Goal: Task Accomplishment & Management: Complete application form

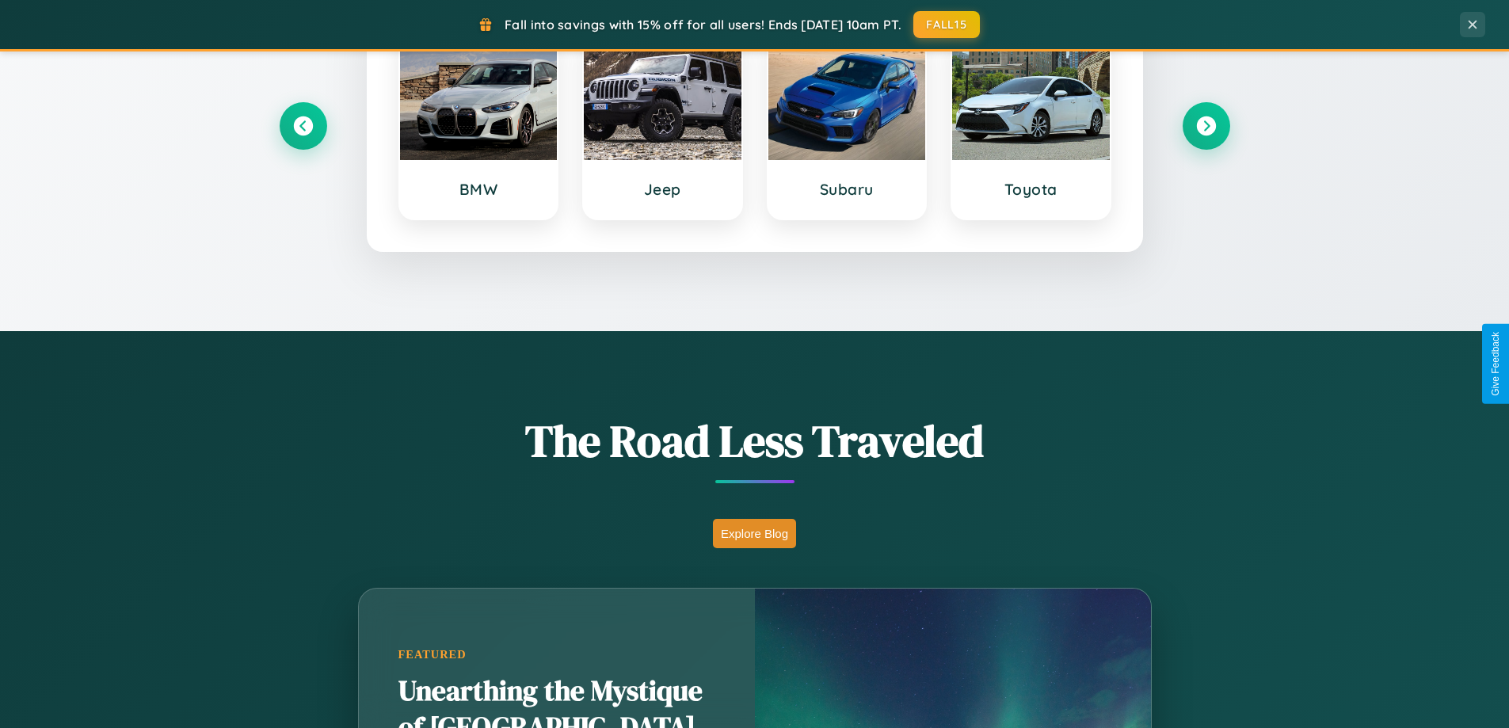
scroll to position [3047, 0]
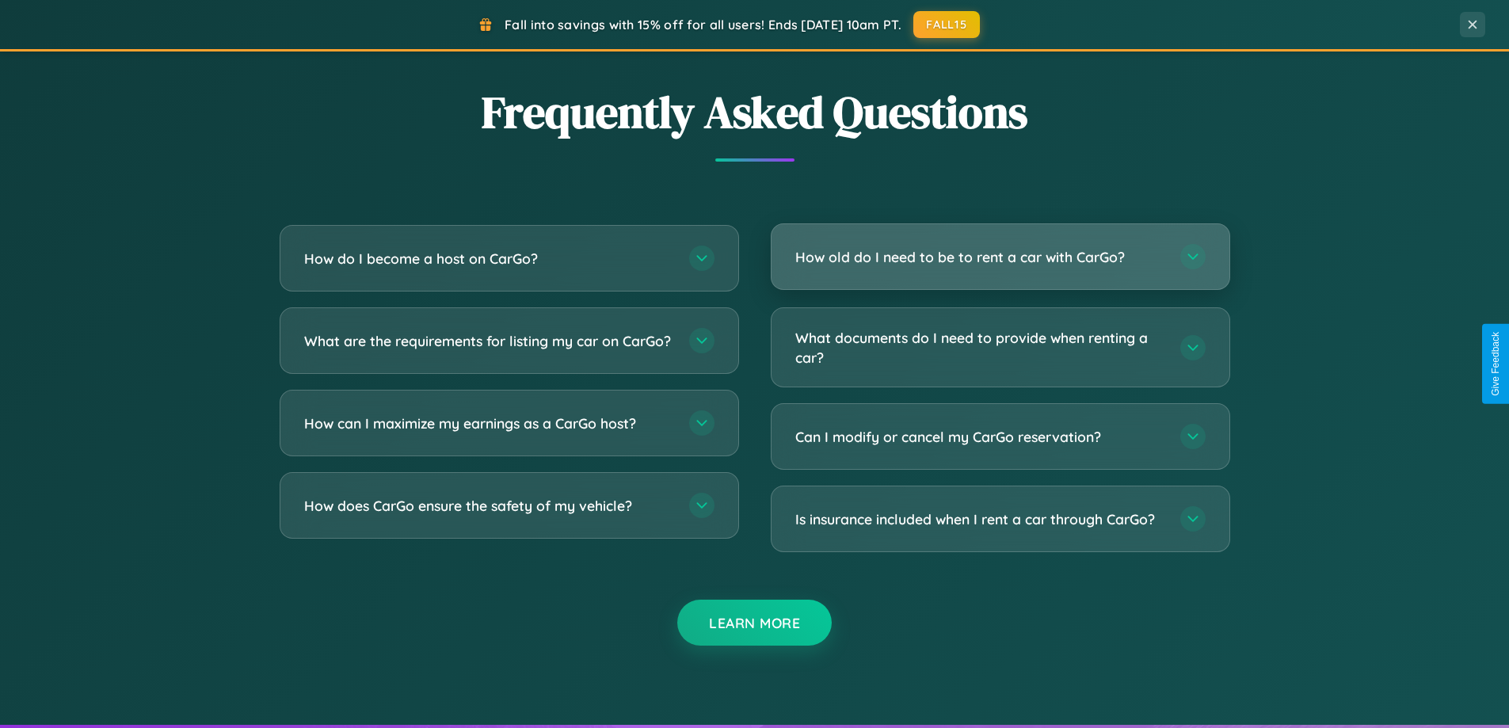
click at [999, 257] on h3 "How old do I need to be to rent a car with CarGo?" at bounding box center [979, 257] width 369 height 20
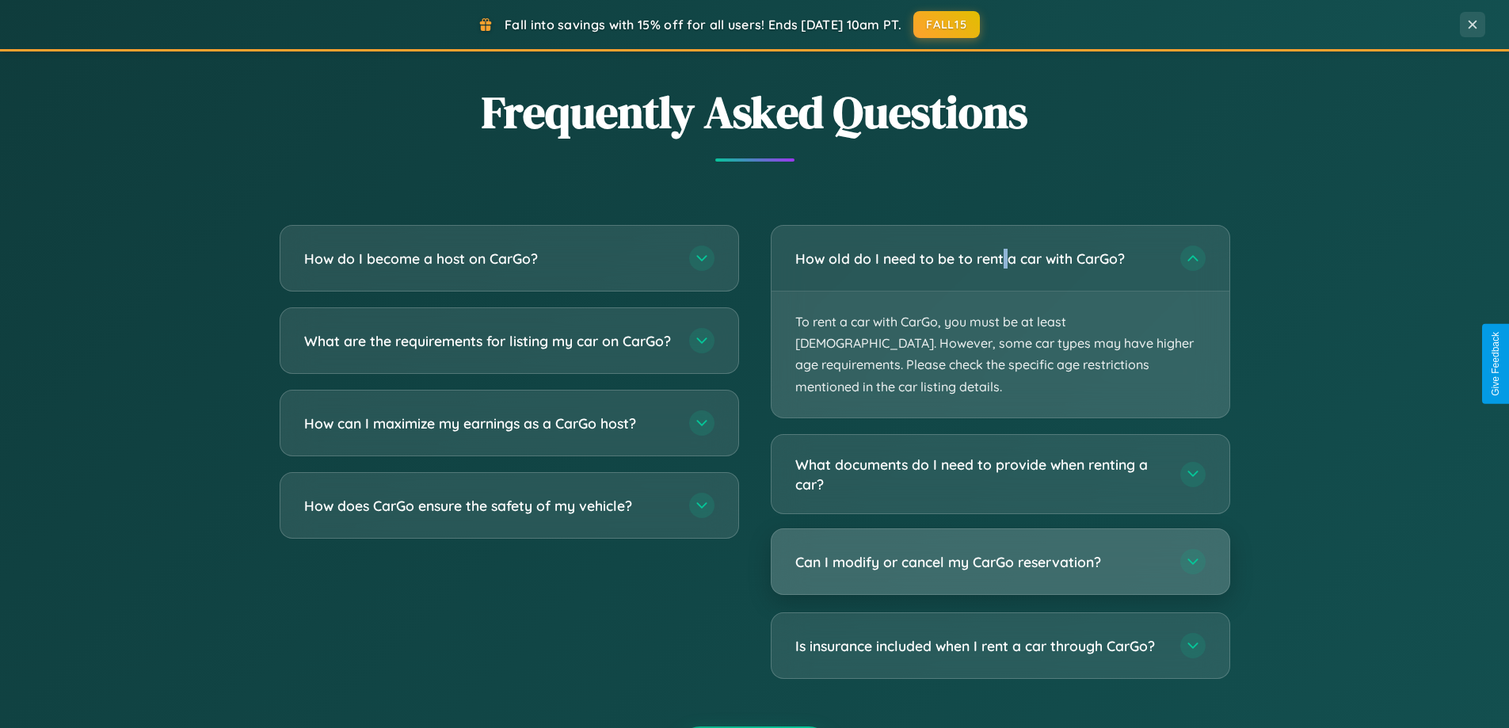
click at [999, 552] on h3 "Can I modify or cancel my CarGo reservation?" at bounding box center [979, 562] width 369 height 20
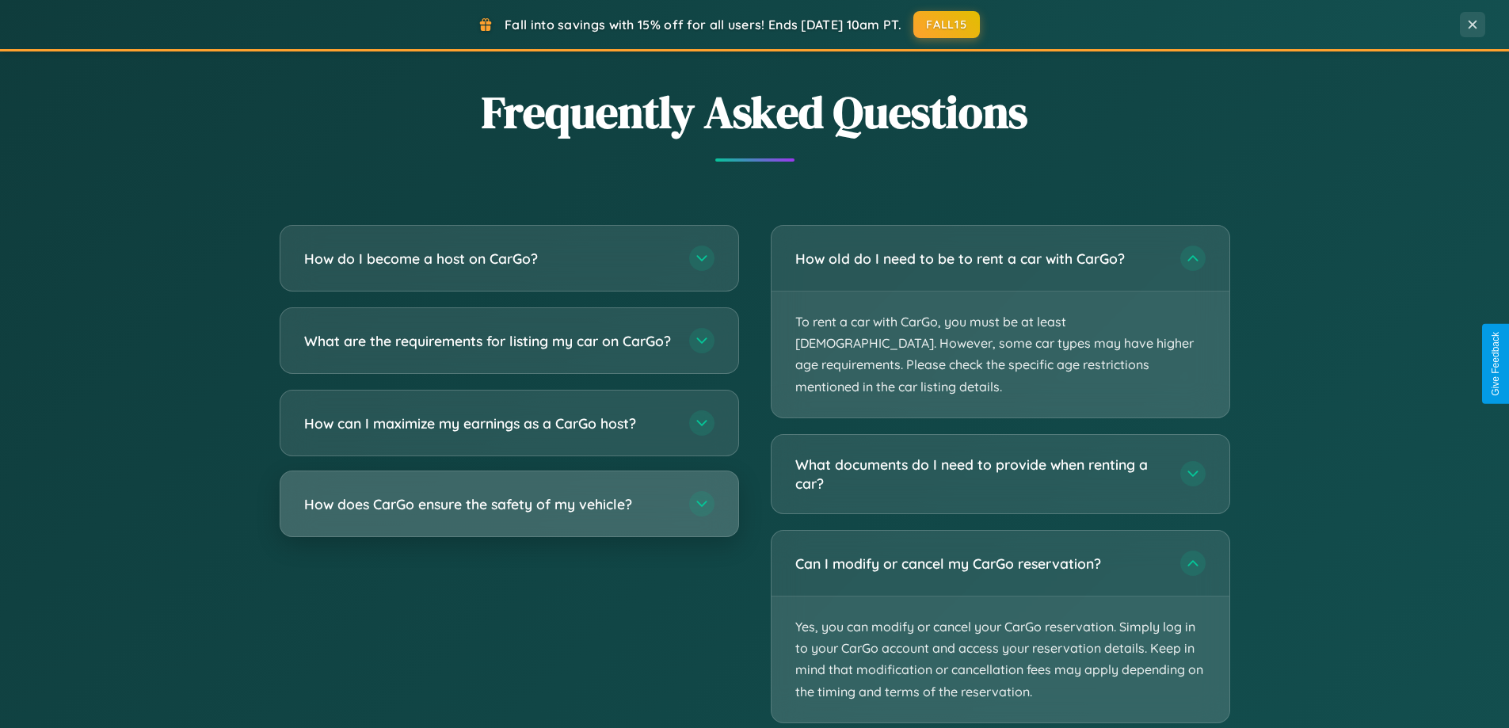
click at [508, 514] on h3 "How does CarGo ensure the safety of my vehicle?" at bounding box center [488, 504] width 369 height 20
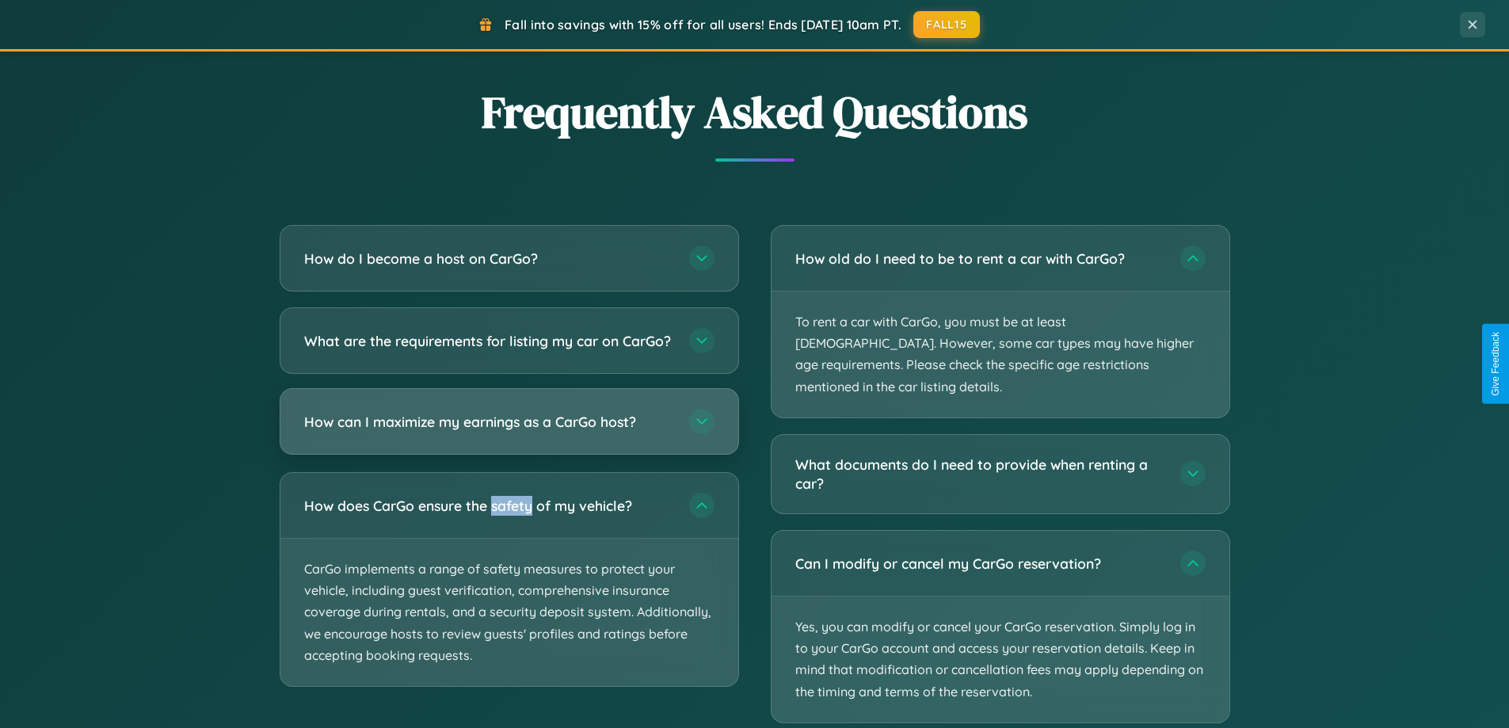
click at [508, 432] on h3 "How can I maximize my earnings as a CarGo host?" at bounding box center [488, 422] width 369 height 20
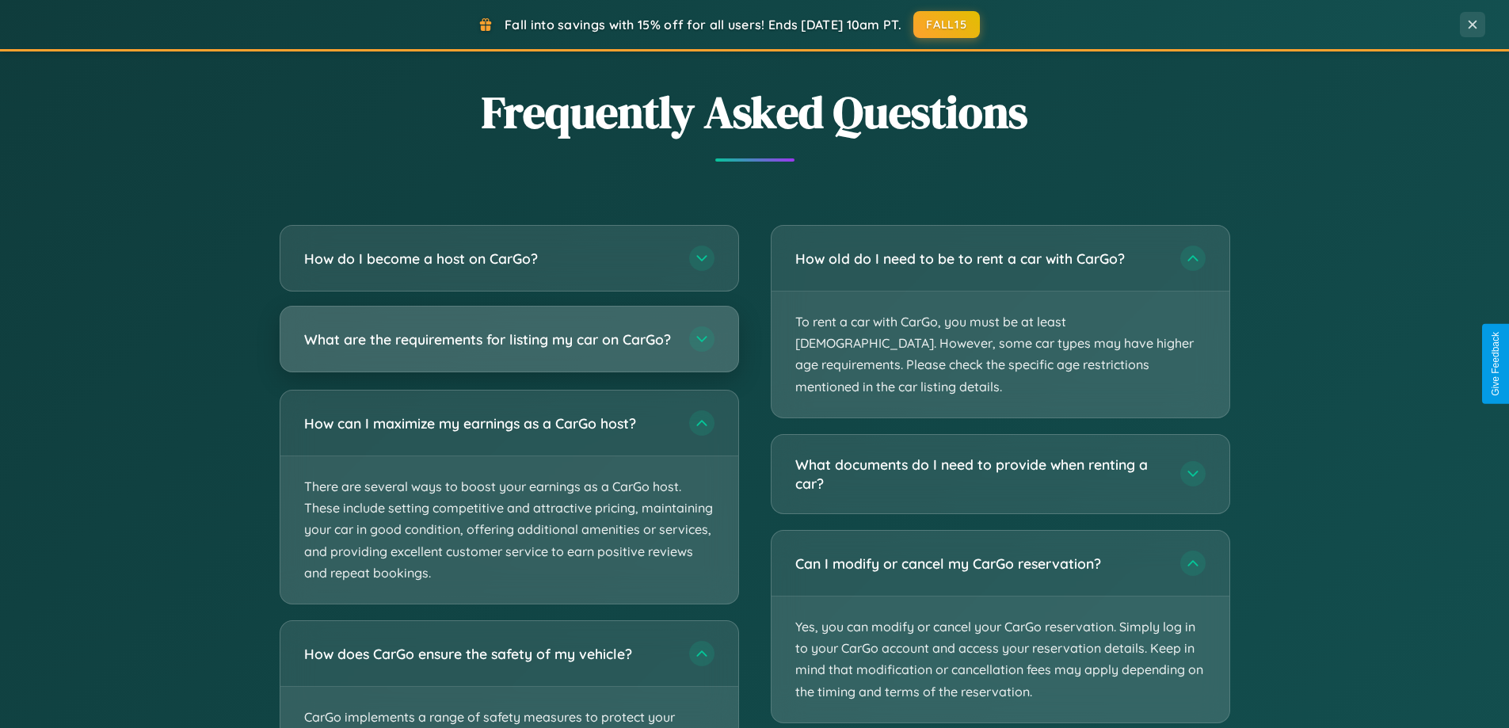
click at [508, 347] on h3 "What are the requirements for listing my car on CarGo?" at bounding box center [488, 339] width 369 height 20
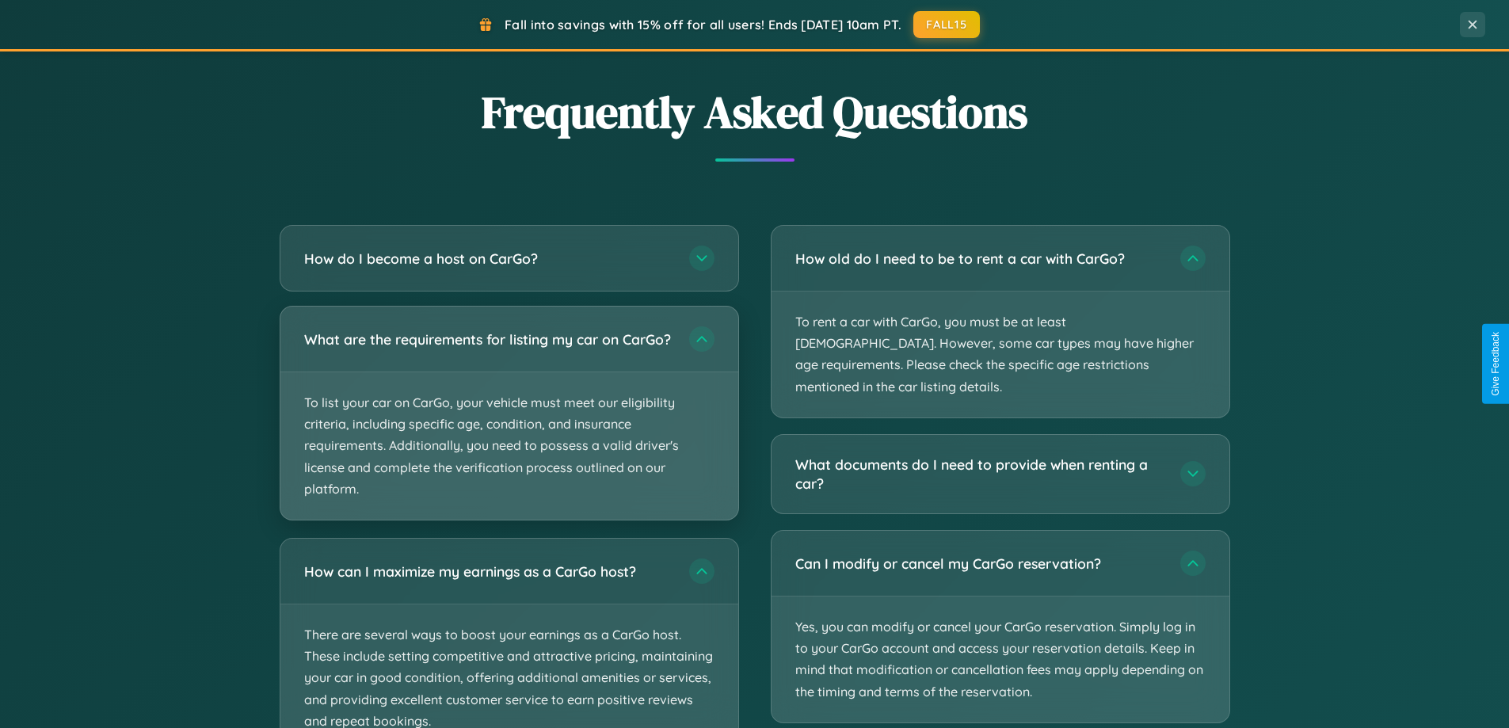
click at [508, 420] on p "To list your car on CarGo, your vehicle must meet our eligibility criteria, inc…" at bounding box center [509, 445] width 458 height 147
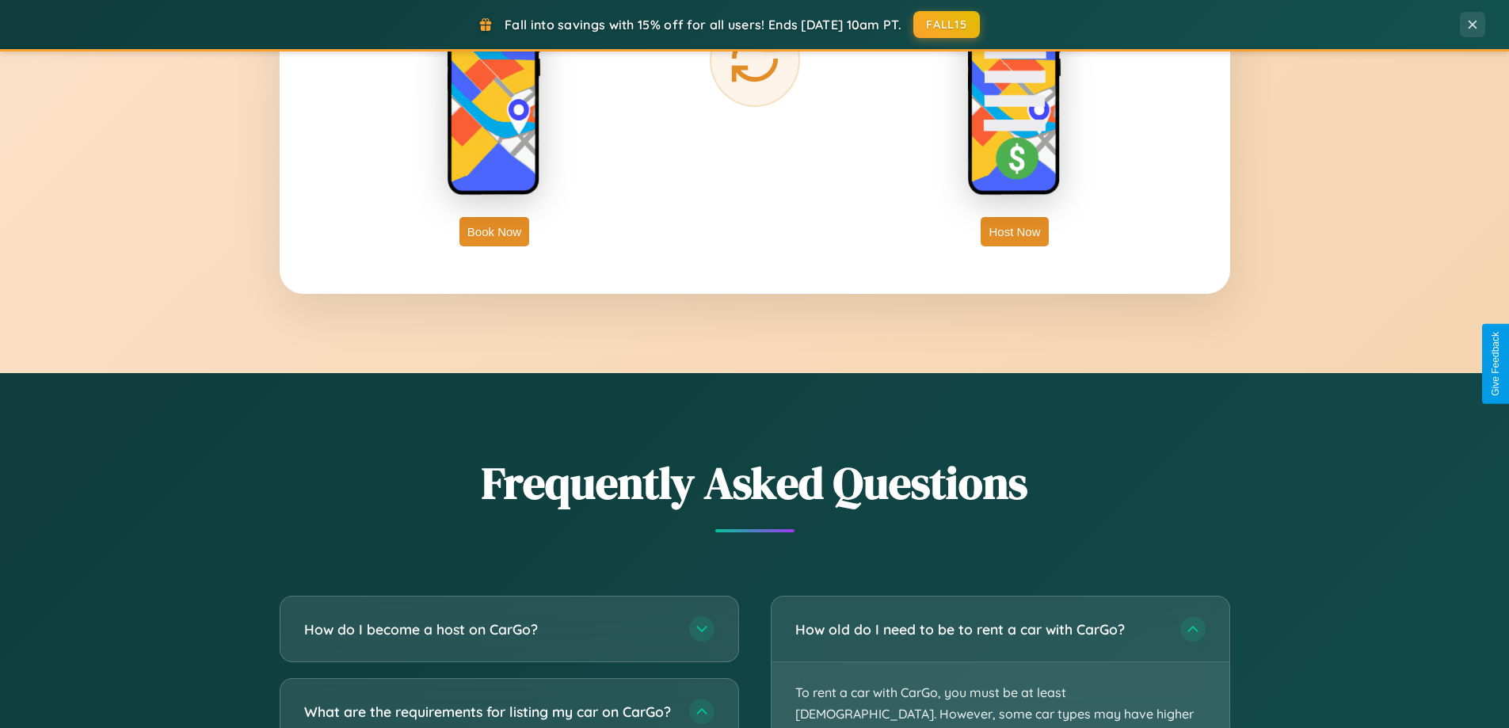
scroll to position [0, 0]
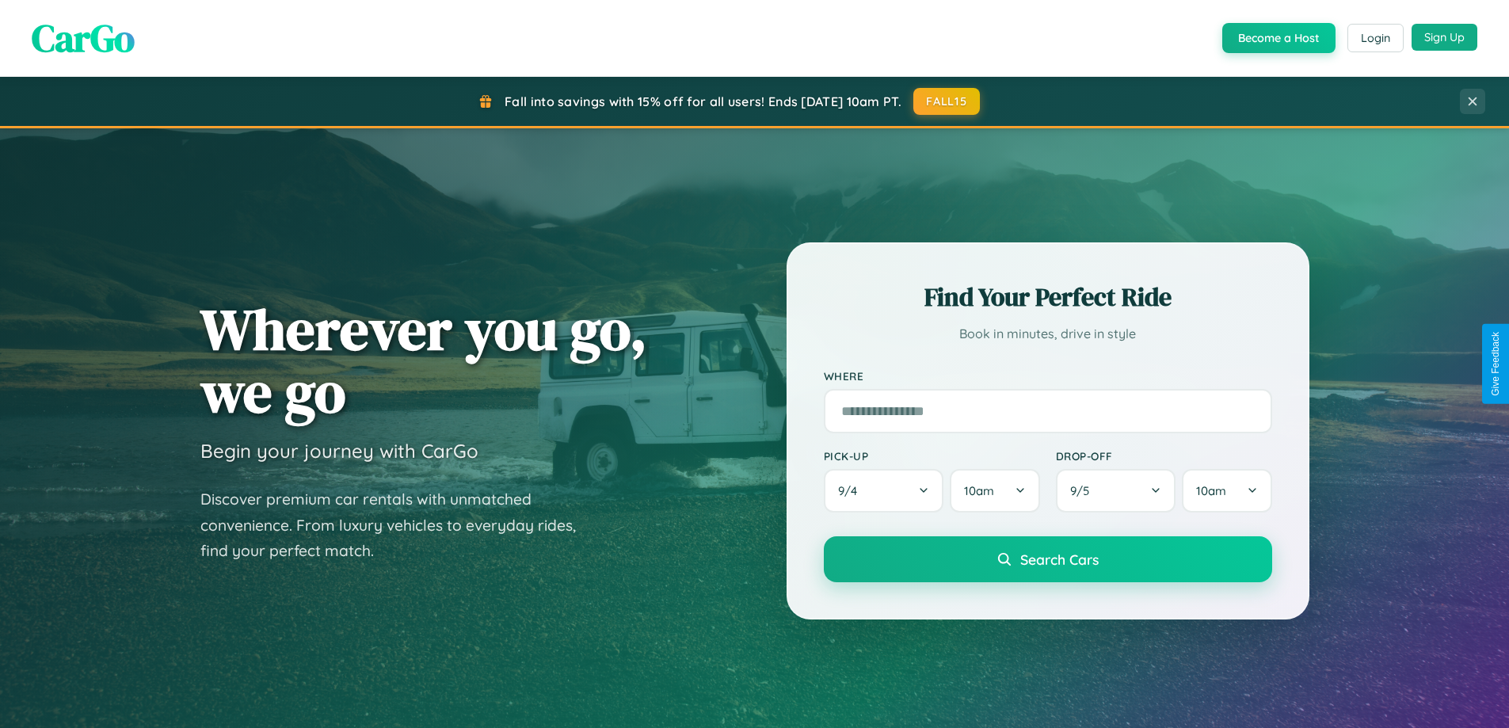
click at [1444, 38] on button "Sign Up" at bounding box center [1444, 37] width 66 height 27
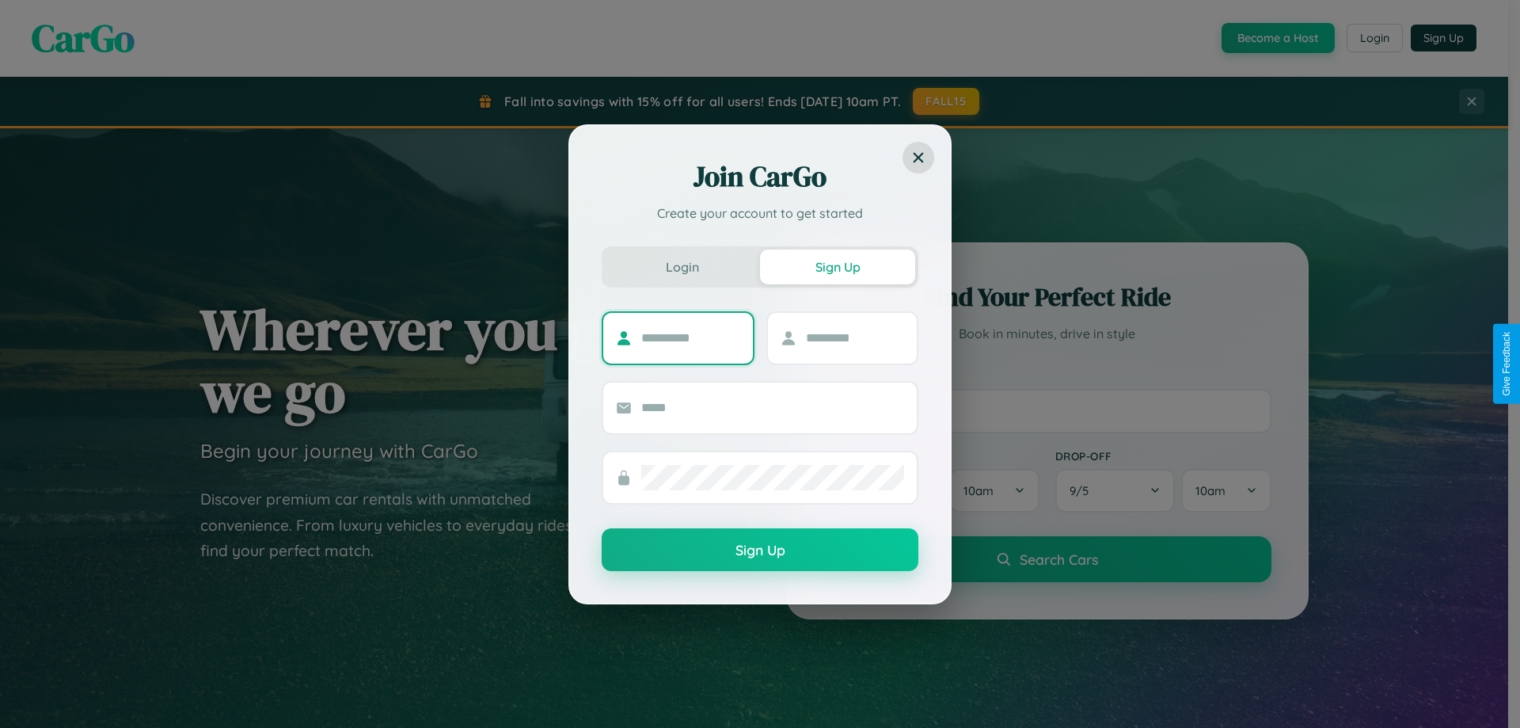
click at [691, 337] on input "text" at bounding box center [690, 337] width 99 height 25
type input "*****"
click at [854, 337] on input "text" at bounding box center [855, 337] width 99 height 25
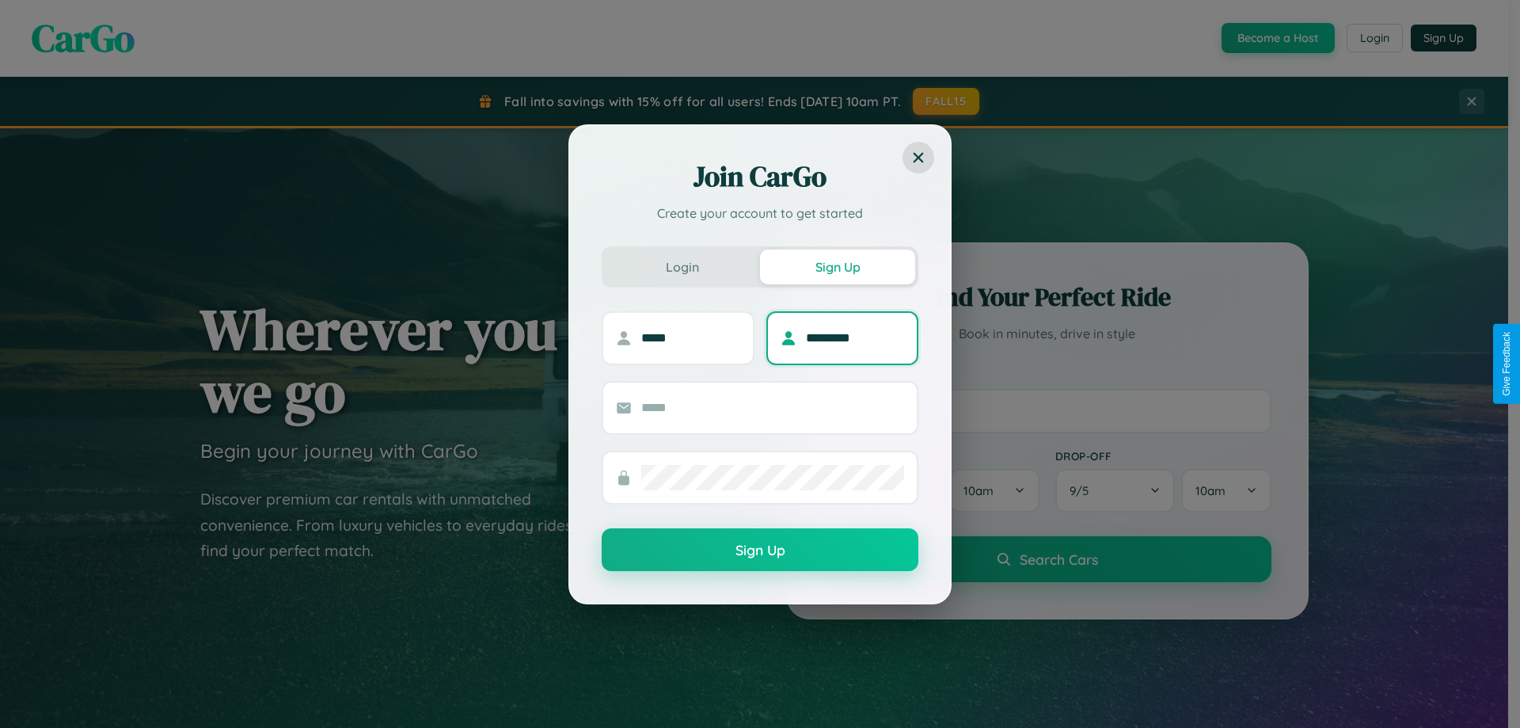
type input "*********"
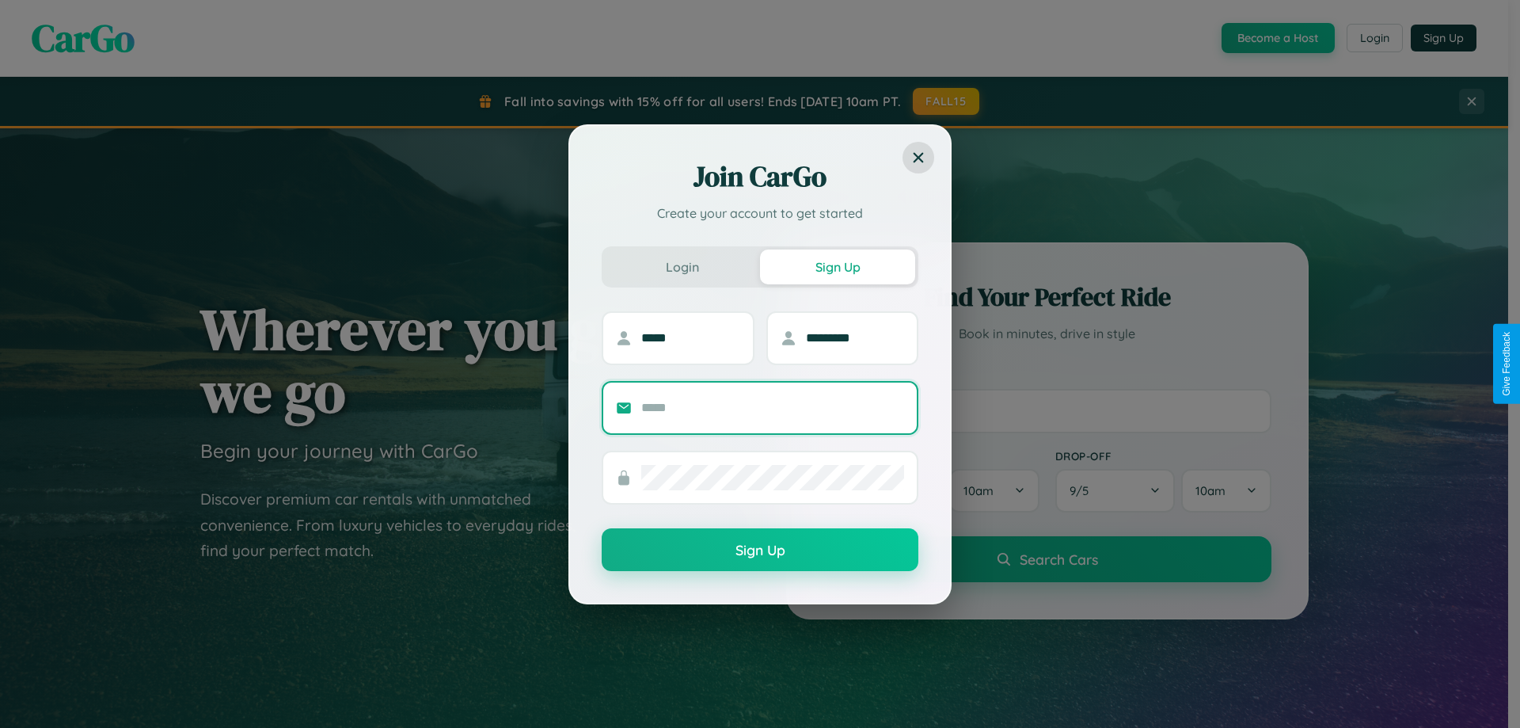
click at [773, 407] on input "text" at bounding box center [772, 407] width 263 height 25
type input "**********"
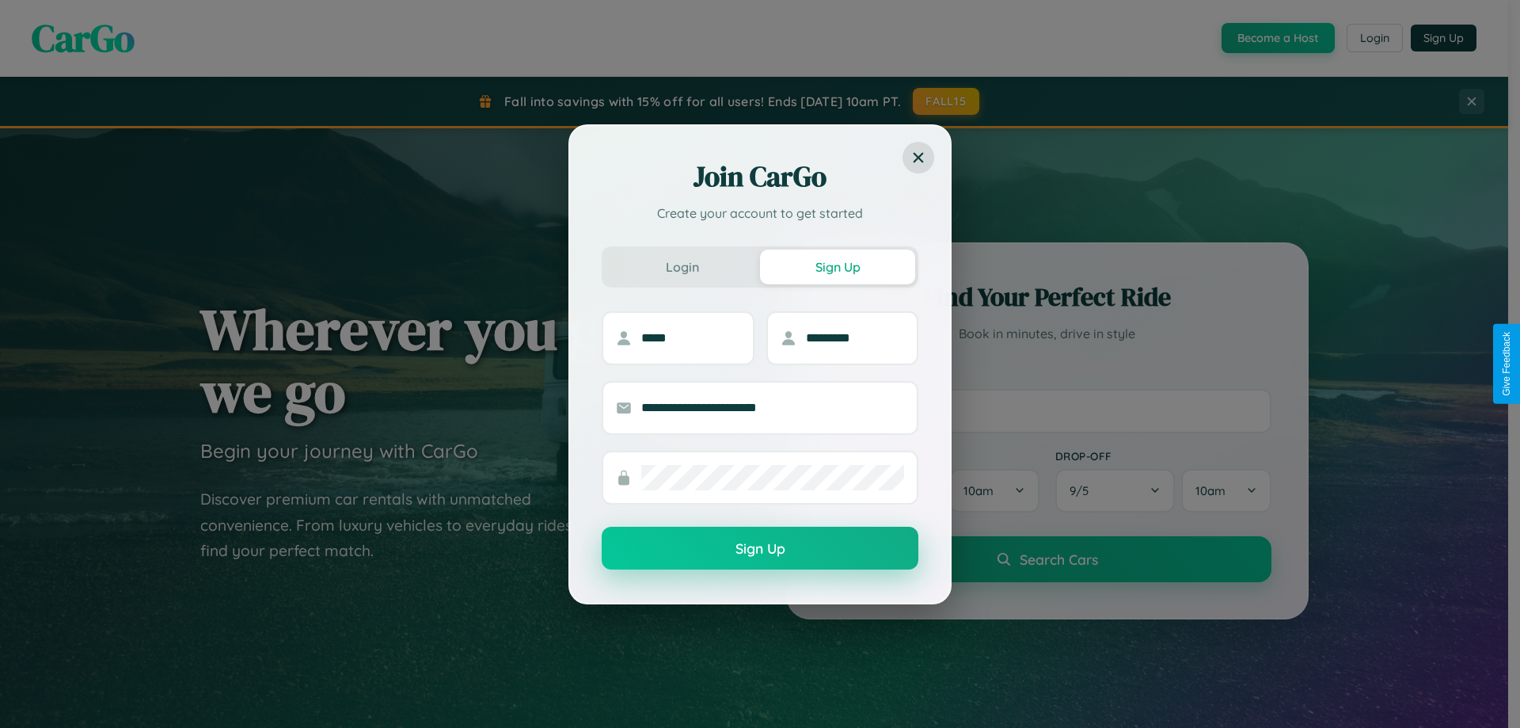
click at [760, 549] on button "Sign Up" at bounding box center [760, 548] width 317 height 43
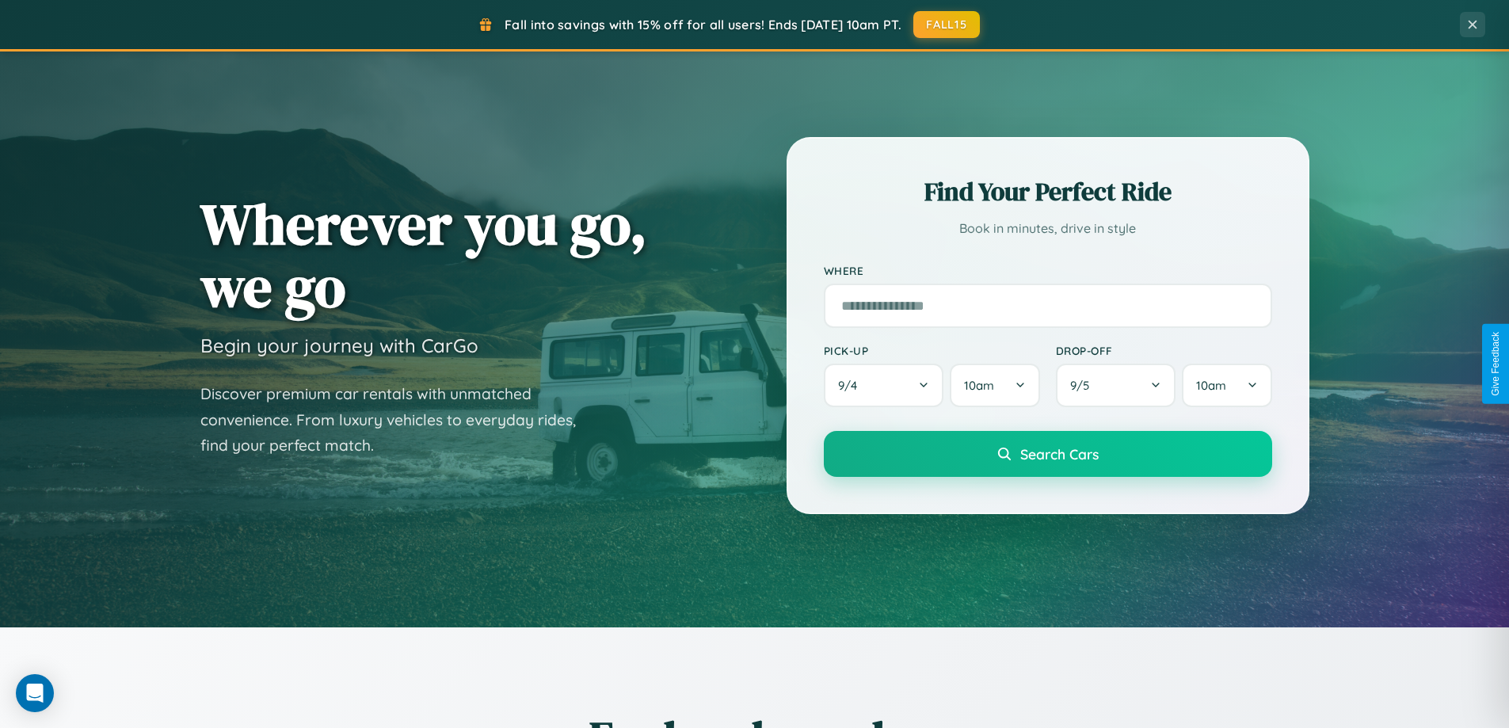
scroll to position [683, 0]
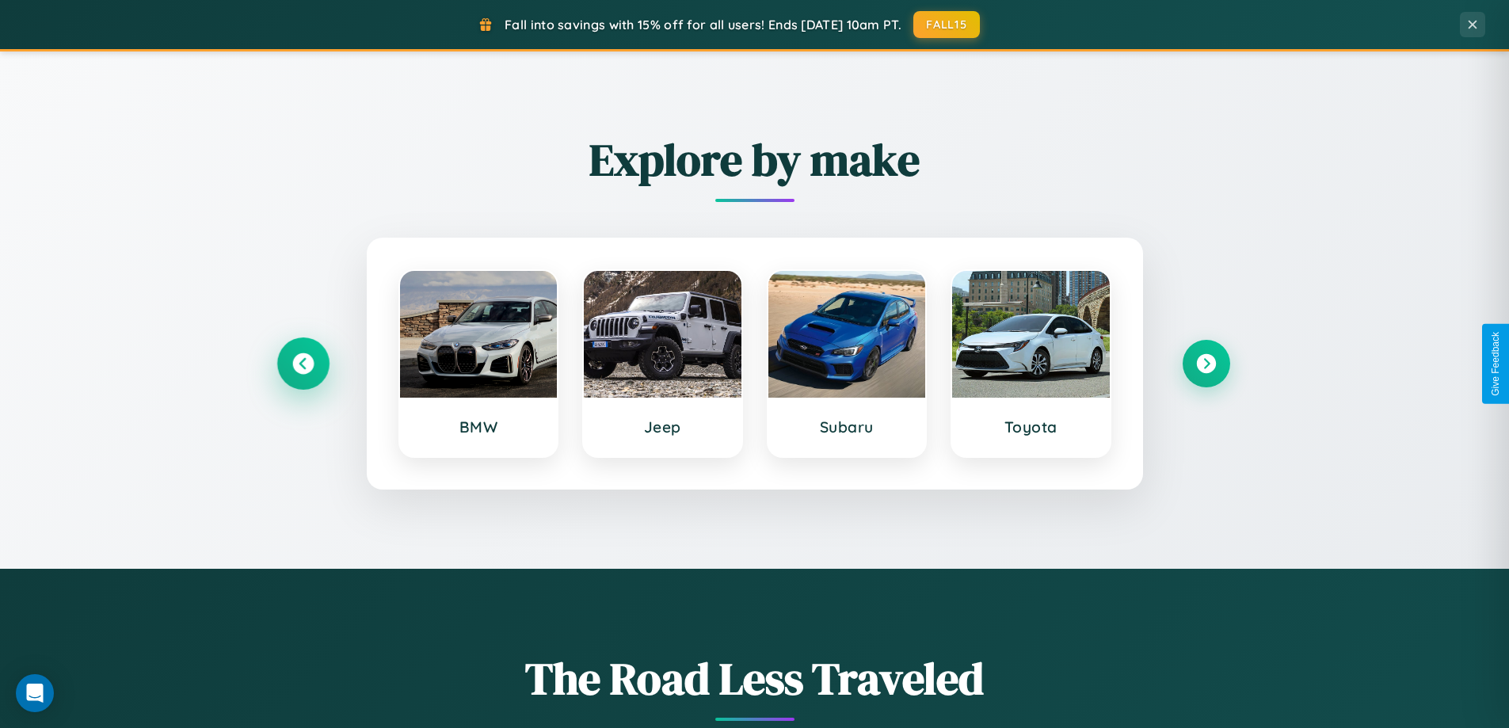
click at [303, 363] on icon at bounding box center [302, 363] width 21 height 21
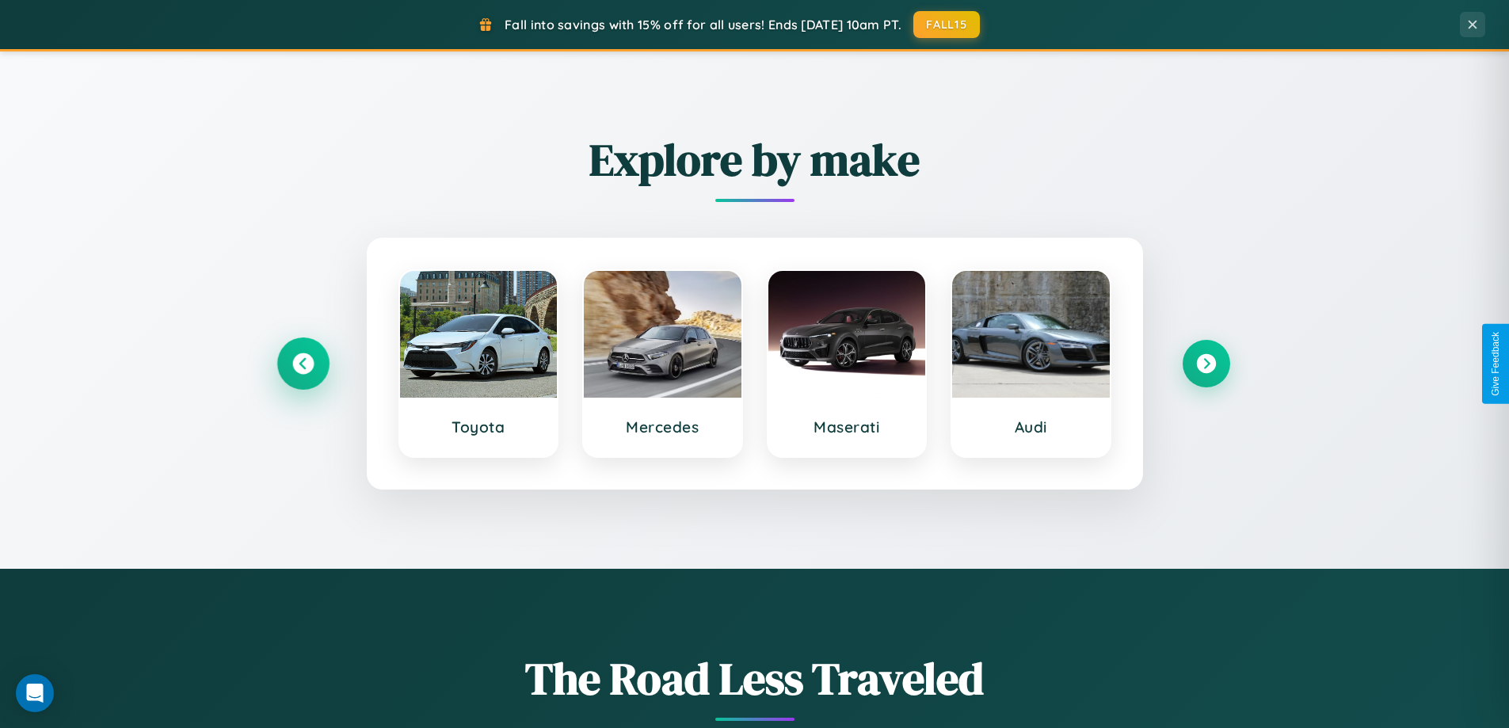
click at [303, 363] on icon at bounding box center [302, 363] width 21 height 21
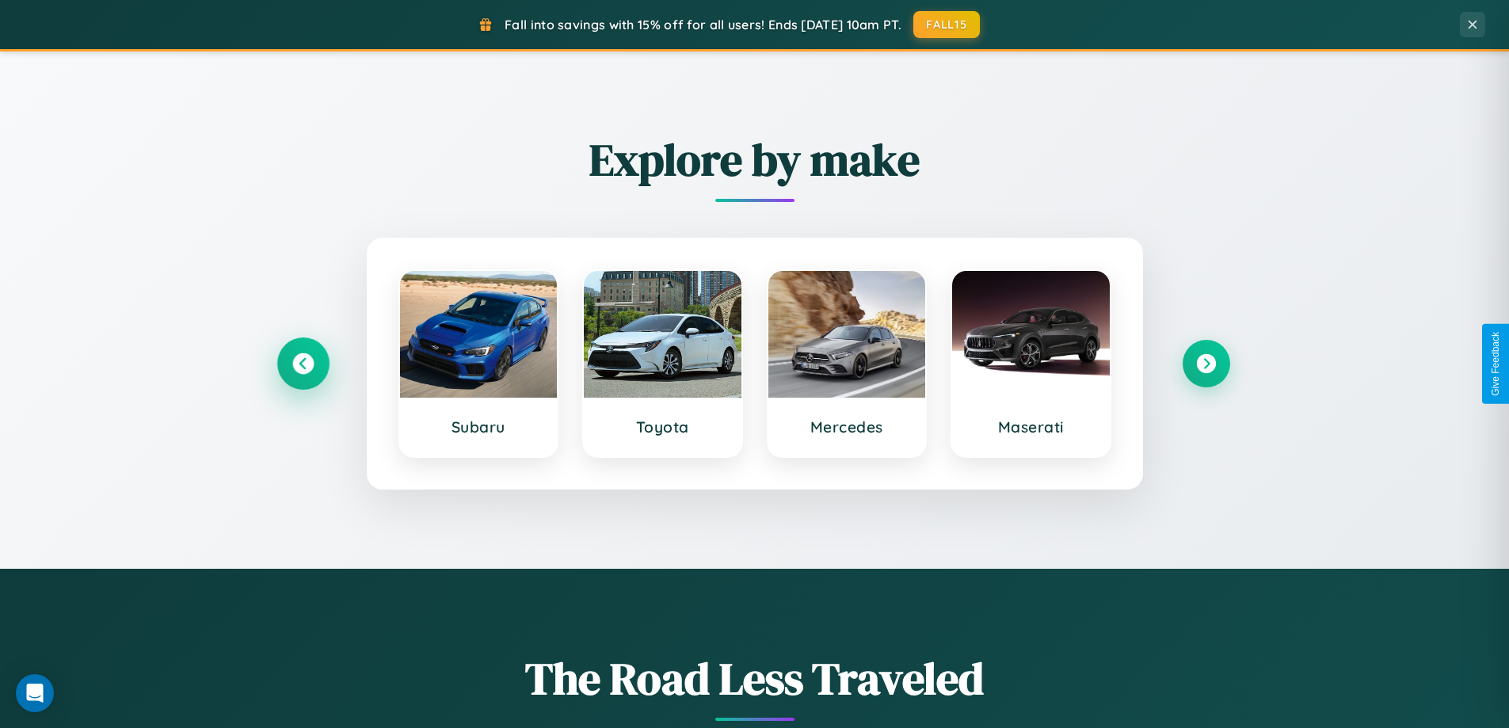
click at [303, 363] on icon at bounding box center [302, 363] width 21 height 21
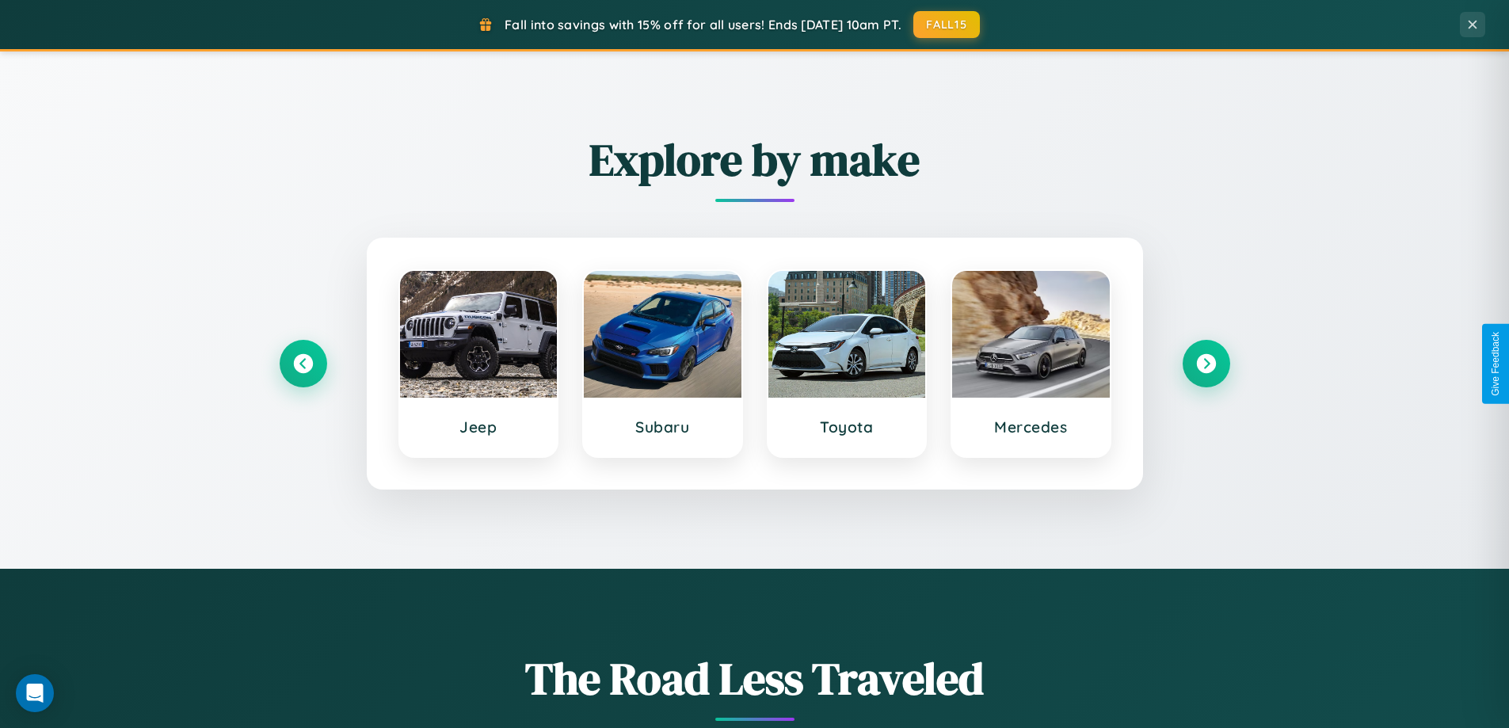
scroll to position [0, 0]
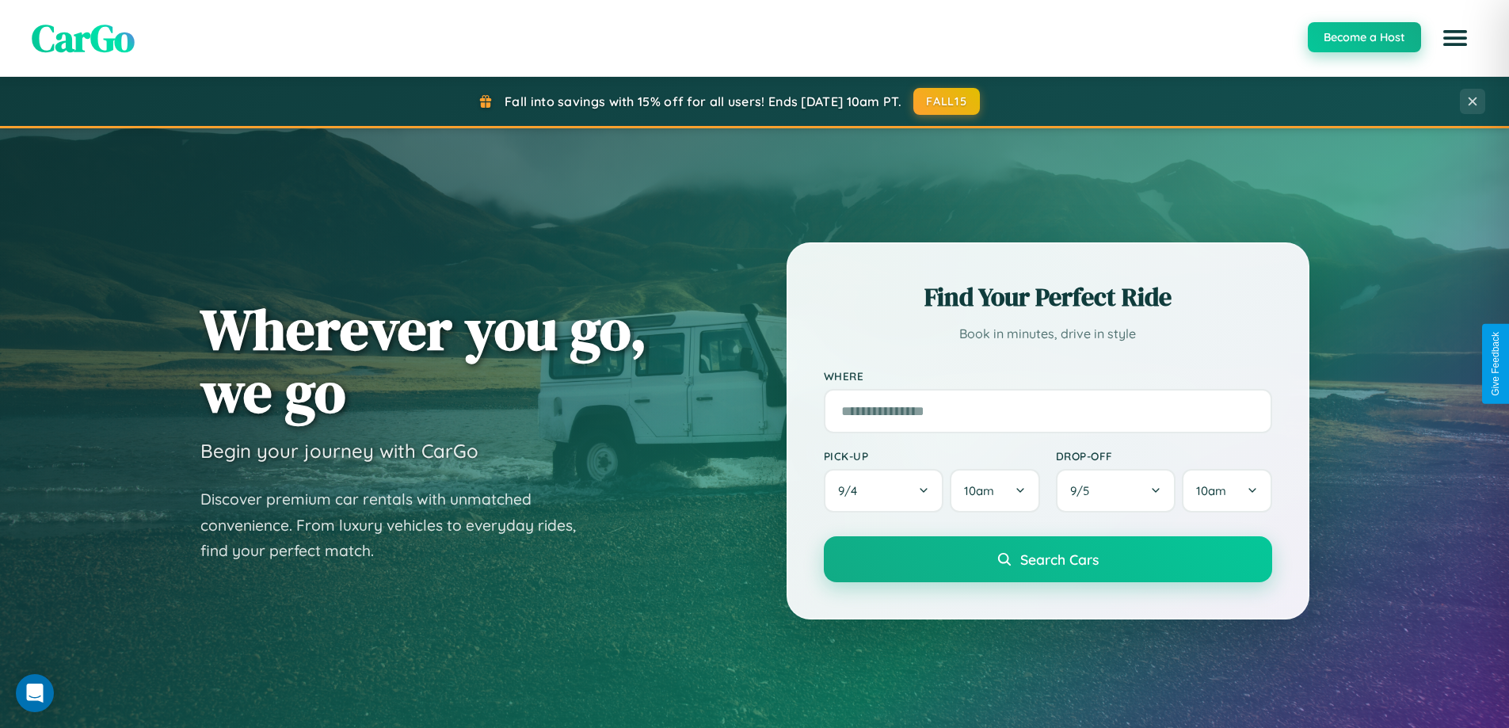
click at [1363, 38] on button "Become a Host" at bounding box center [1363, 37] width 113 height 30
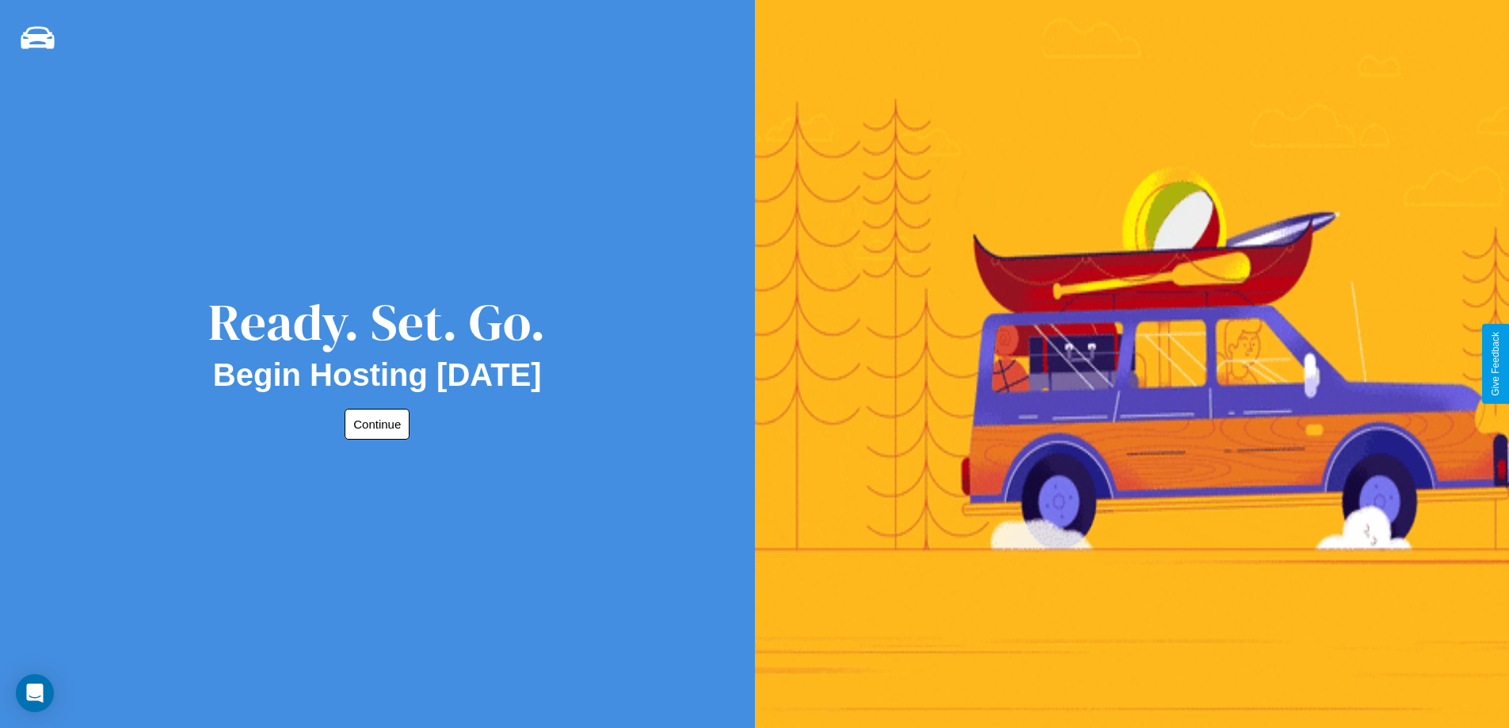
click at [374, 424] on button "Continue" at bounding box center [376, 424] width 65 height 31
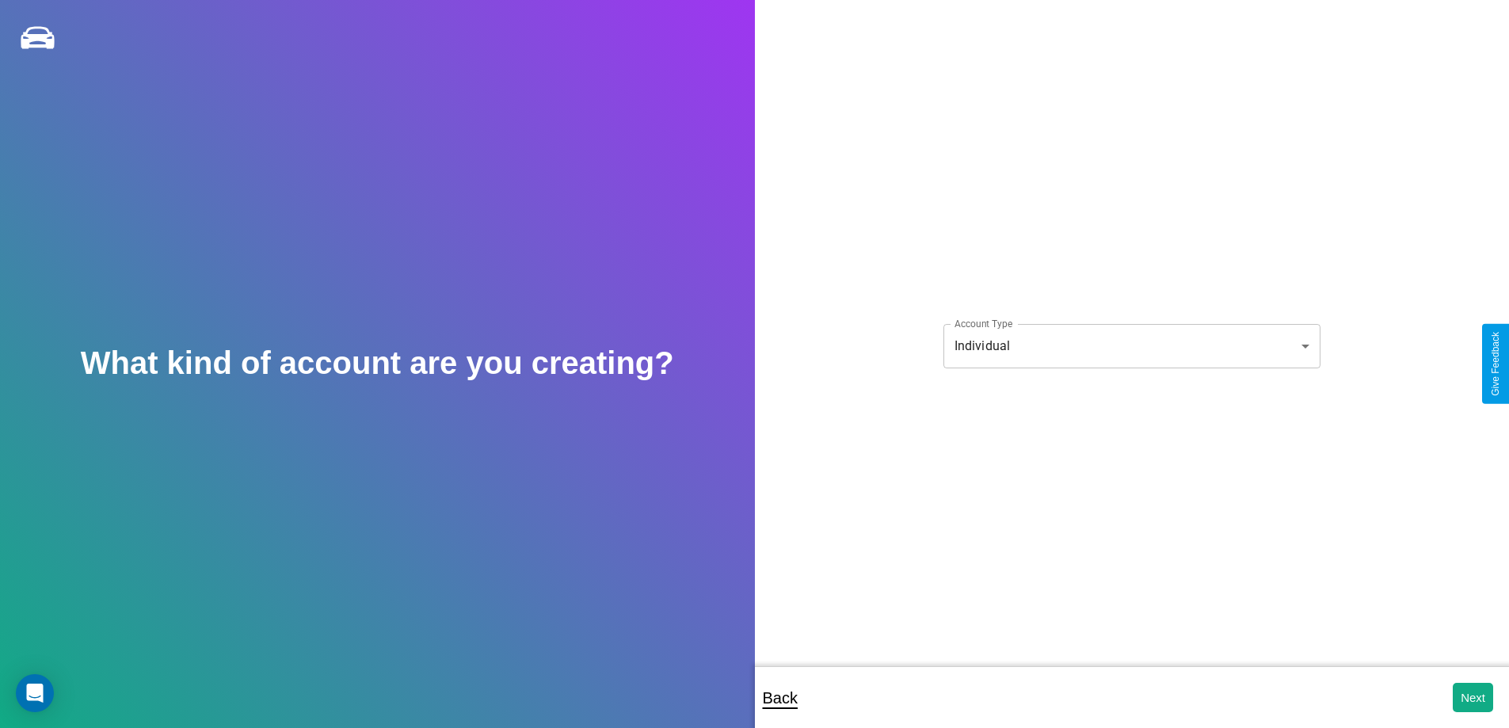
click at [1131, 345] on body "**********" at bounding box center [754, 374] width 1509 height 749
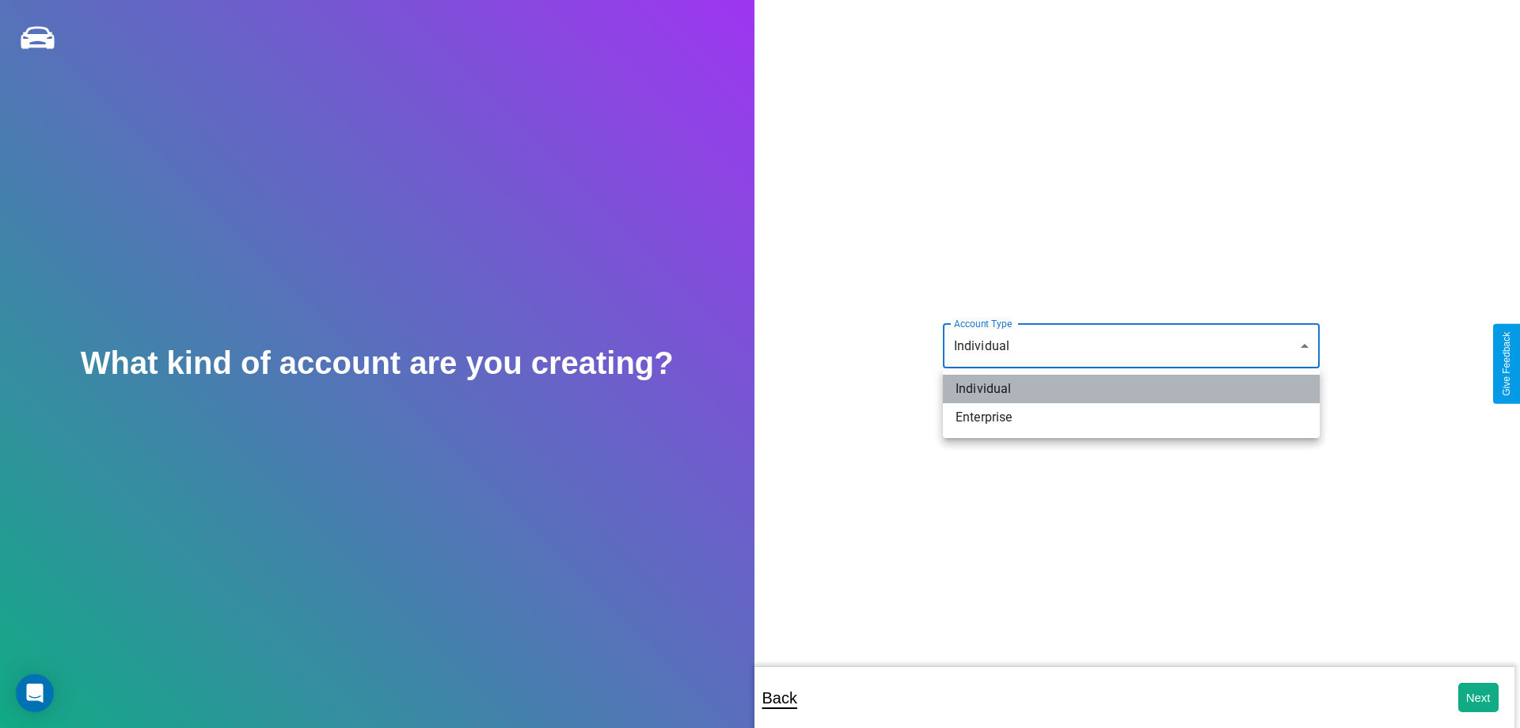
click at [1132, 389] on li "Individual" at bounding box center [1131, 389] width 377 height 29
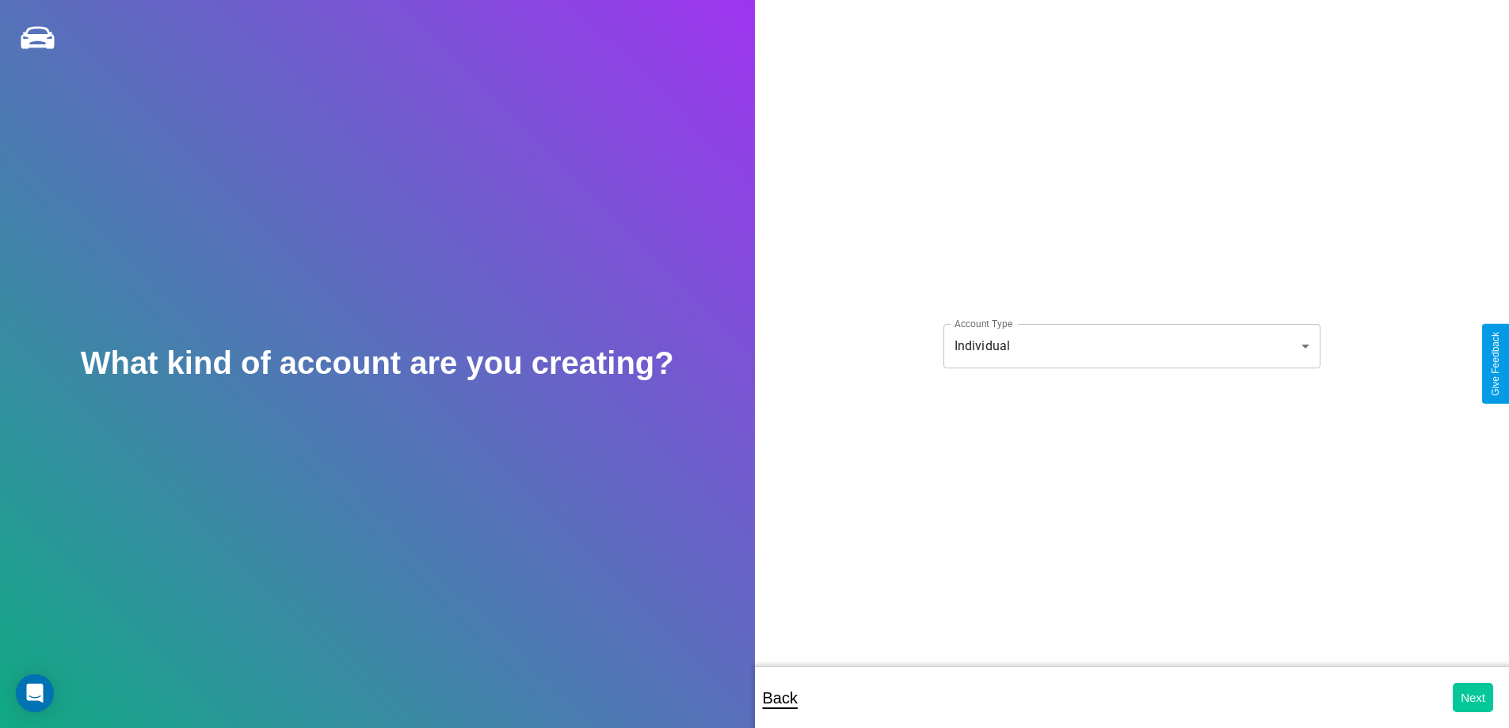
click at [1472, 697] on button "Next" at bounding box center [1472, 697] width 40 height 29
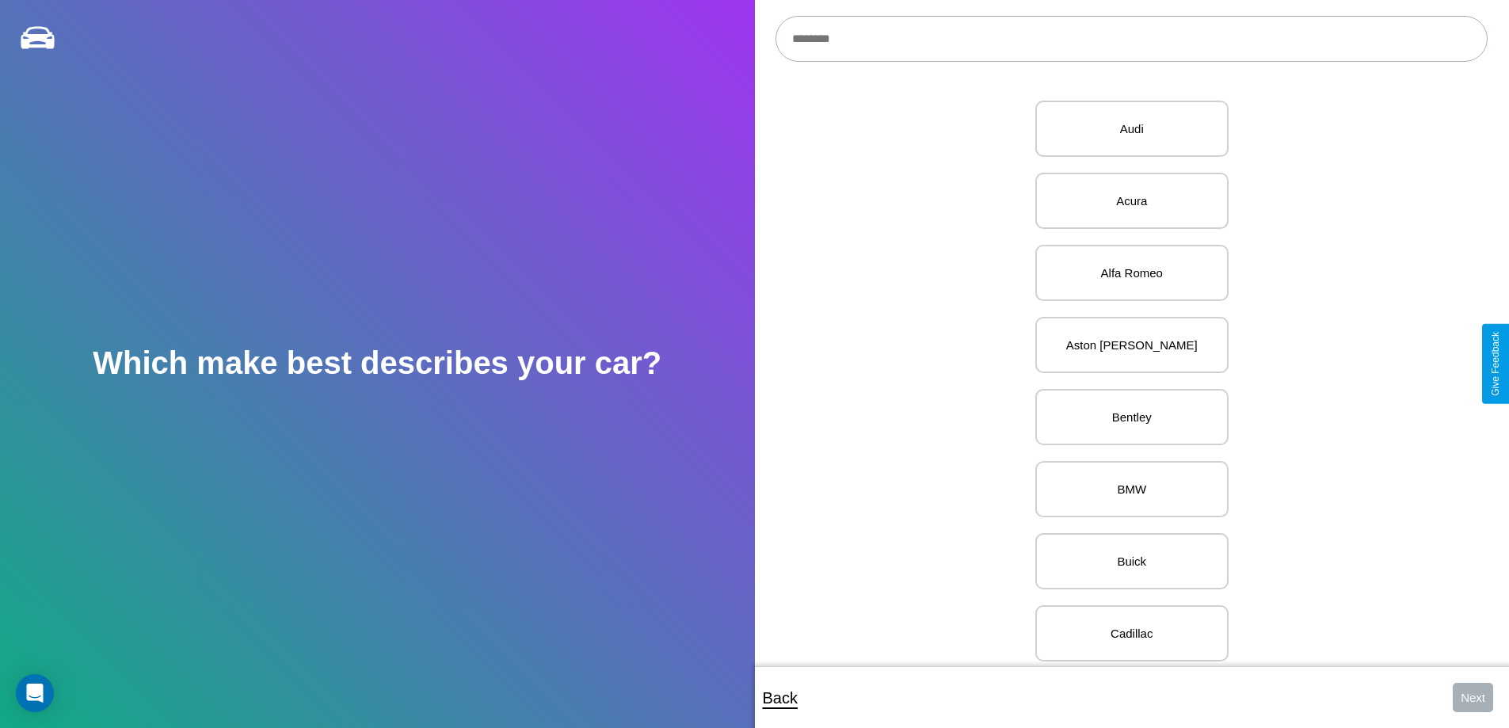
click at [1131, 39] on input "text" at bounding box center [1131, 39] width 712 height 46
type input "****"
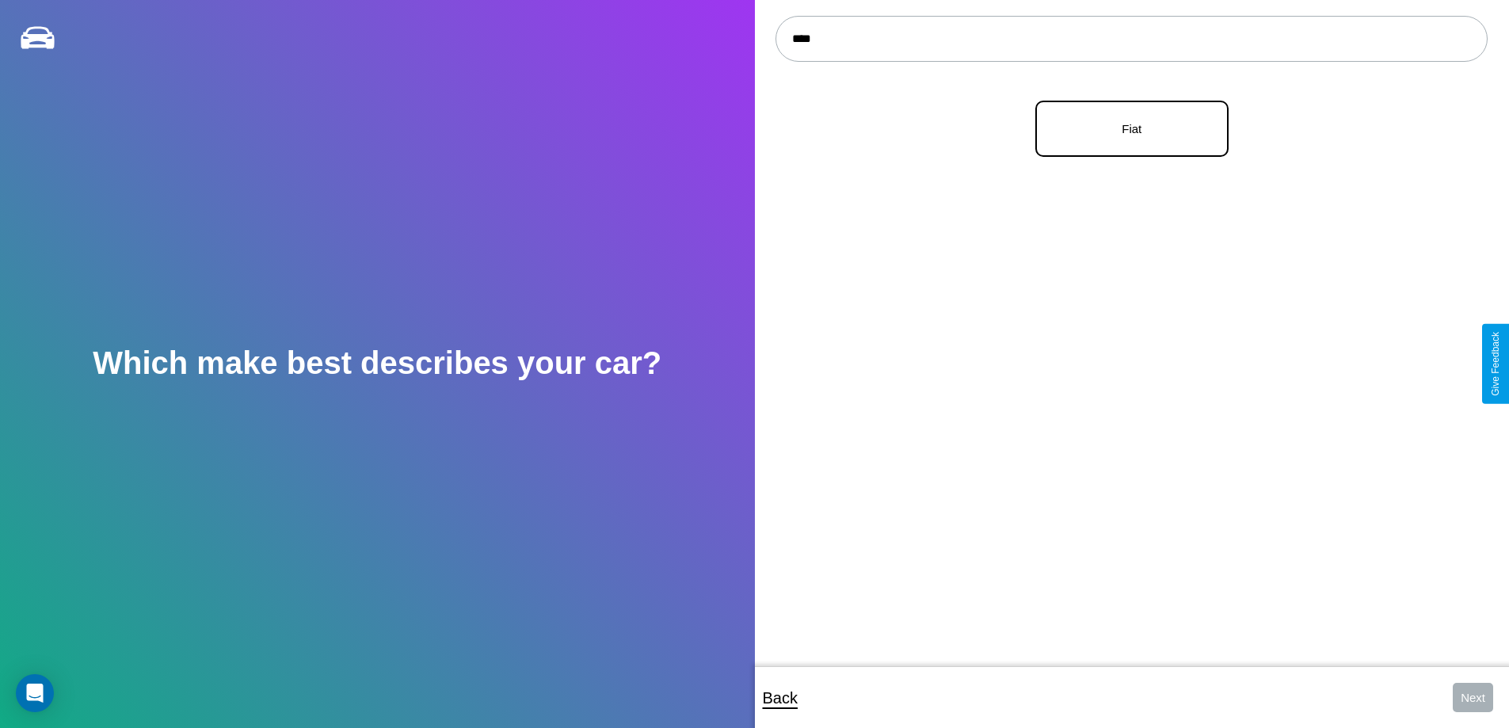
click at [1125, 129] on p "Fiat" at bounding box center [1131, 128] width 158 height 21
click at [1472, 697] on button "Next" at bounding box center [1472, 697] width 40 height 29
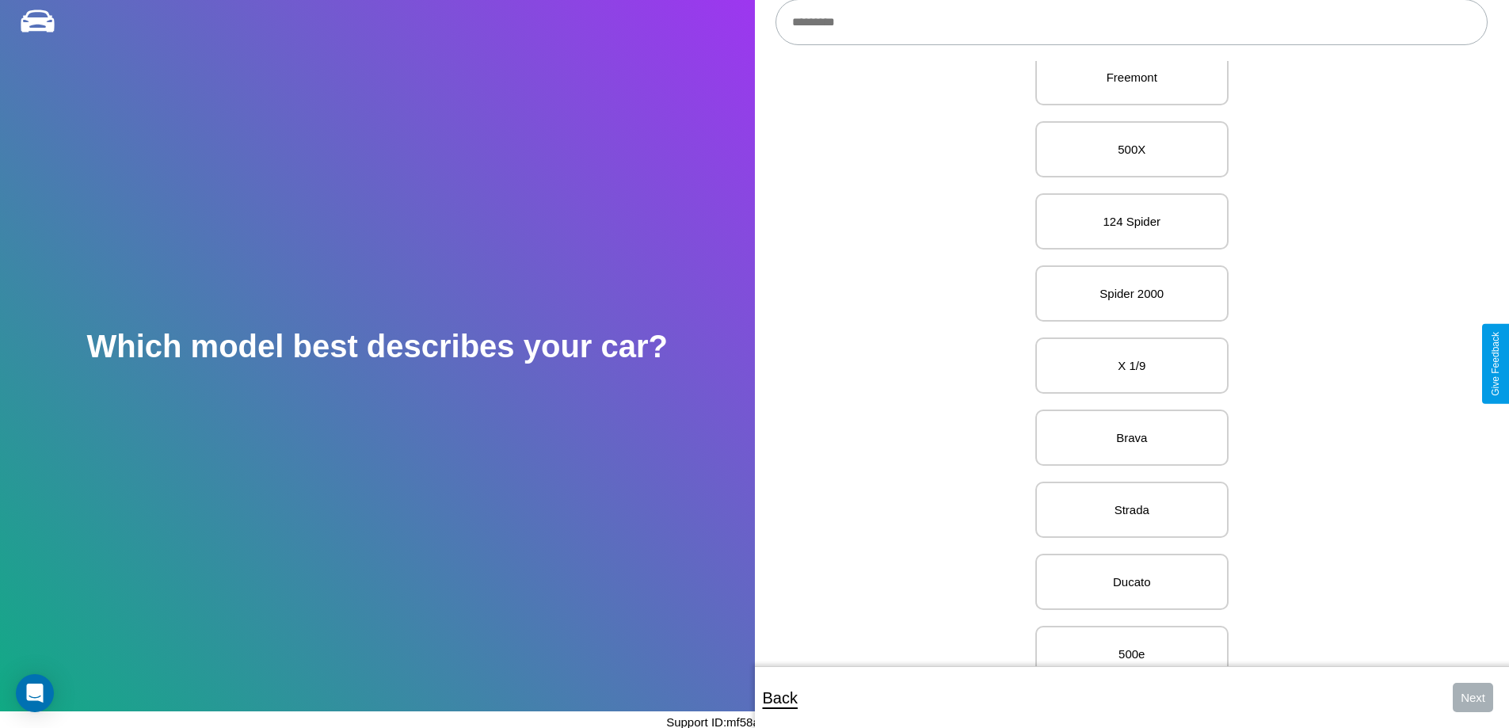
scroll to position [181, 0]
click at [1125, 363] on p "X 1/9" at bounding box center [1131, 362] width 158 height 21
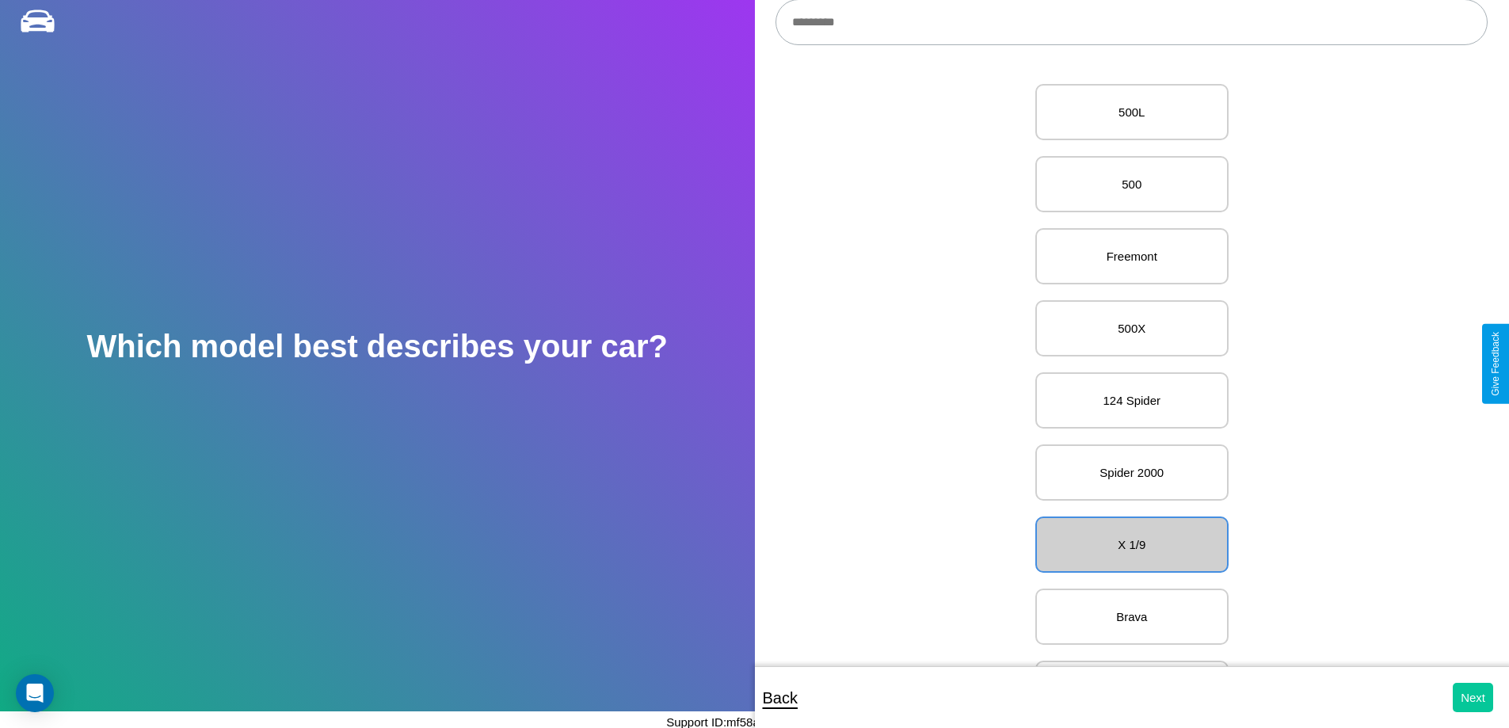
click at [1472, 697] on button "Next" at bounding box center [1472, 697] width 40 height 29
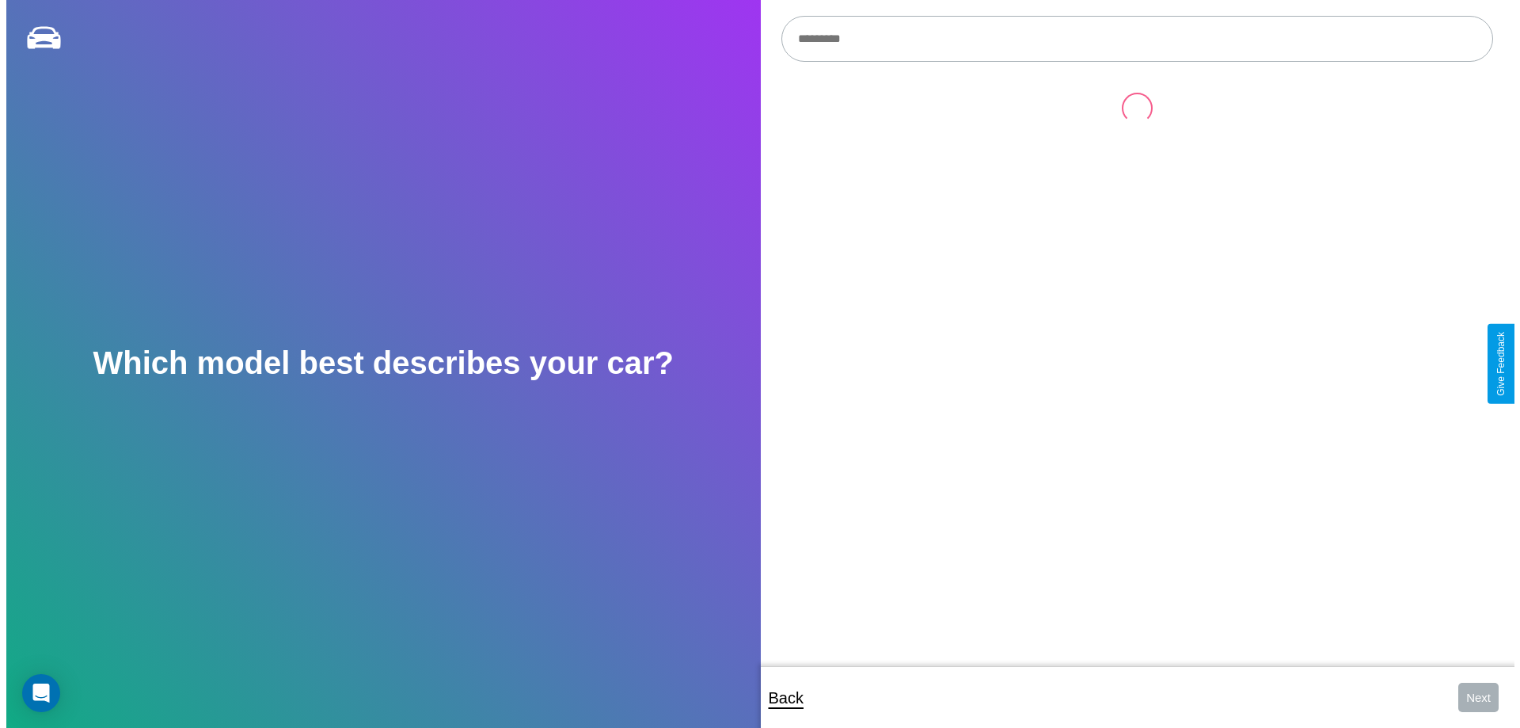
scroll to position [17, 0]
